Goal: Task Accomplishment & Management: Manage account settings

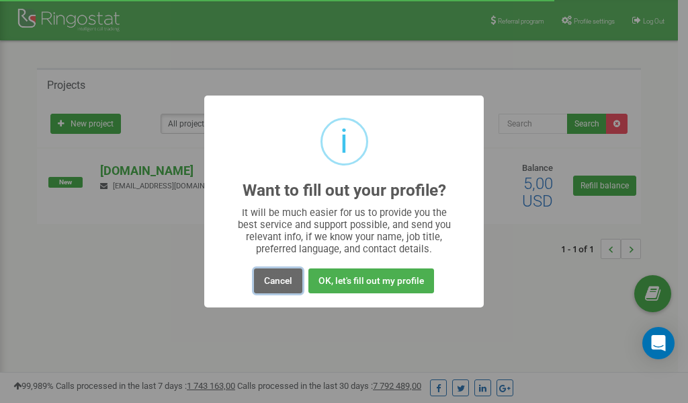
click at [280, 281] on button "Cancel" at bounding box center [278, 280] width 48 height 25
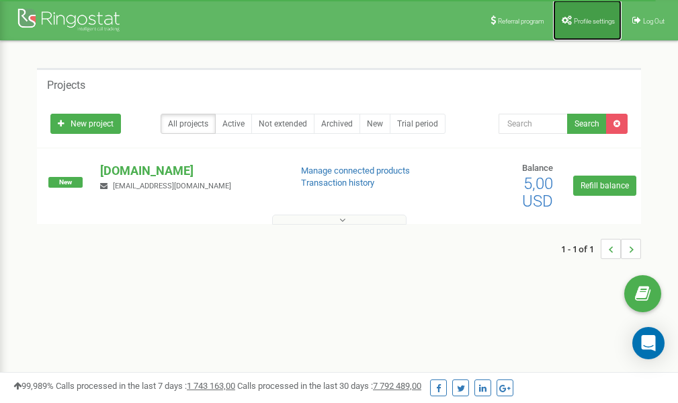
click at [592, 19] on span "Profile settings" at bounding box center [594, 20] width 41 height 7
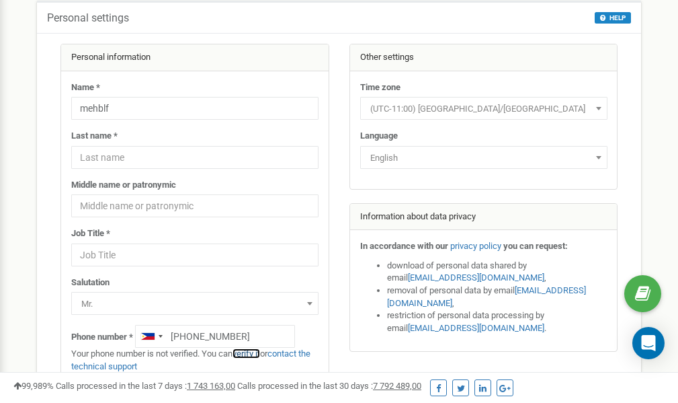
click at [252, 352] on link "verify it" at bounding box center [247, 353] width 28 height 10
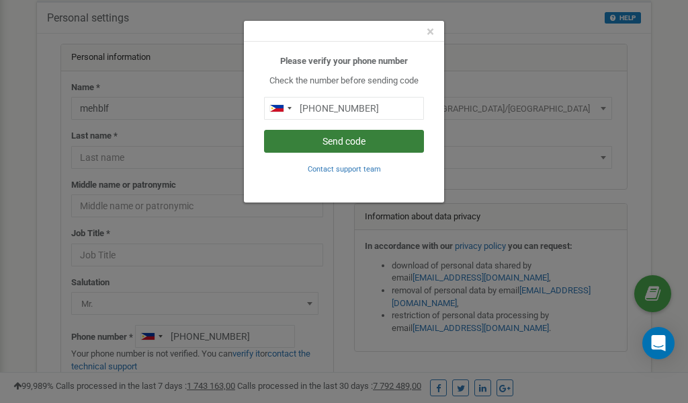
click at [340, 143] on button "Send code" at bounding box center [344, 141] width 160 height 23
